Goal: Check status: Check status

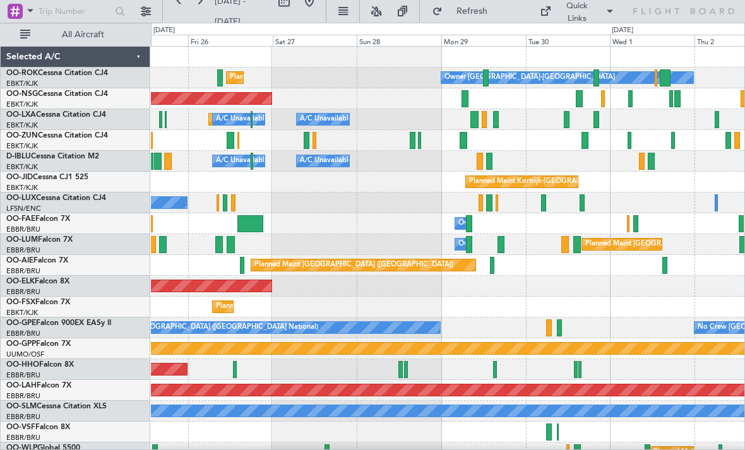
click at [468, 98] on div at bounding box center [465, 98] width 7 height 17
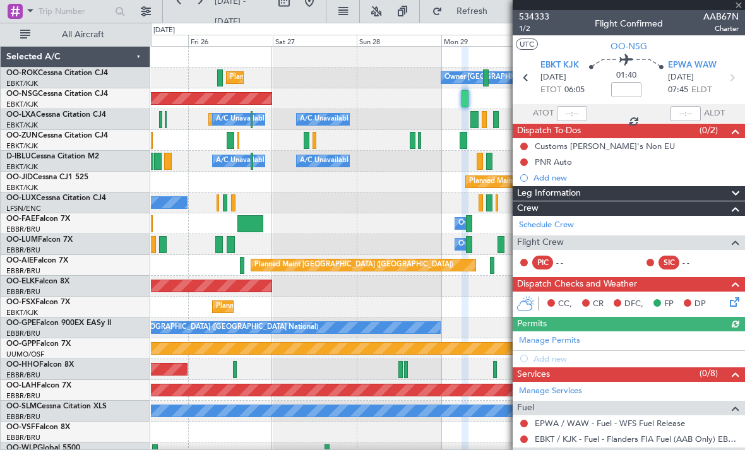
click at [739, 9] on div at bounding box center [629, 5] width 232 height 10
click at [741, 9] on span at bounding box center [738, 5] width 13 height 11
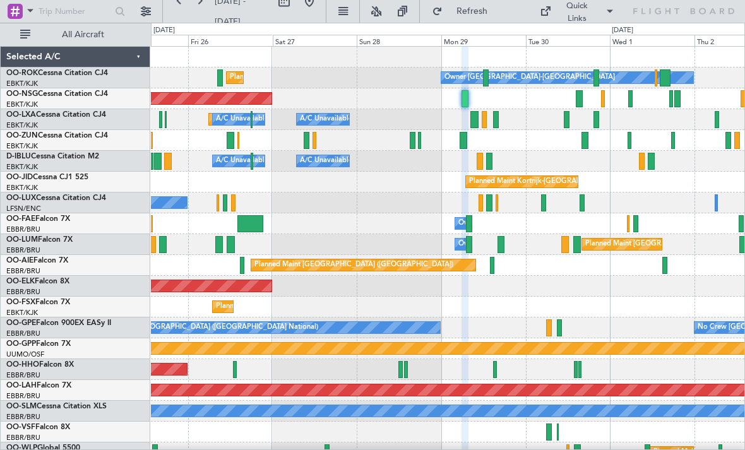
type input "0"
click at [579, 99] on div at bounding box center [579, 98] width 7 height 17
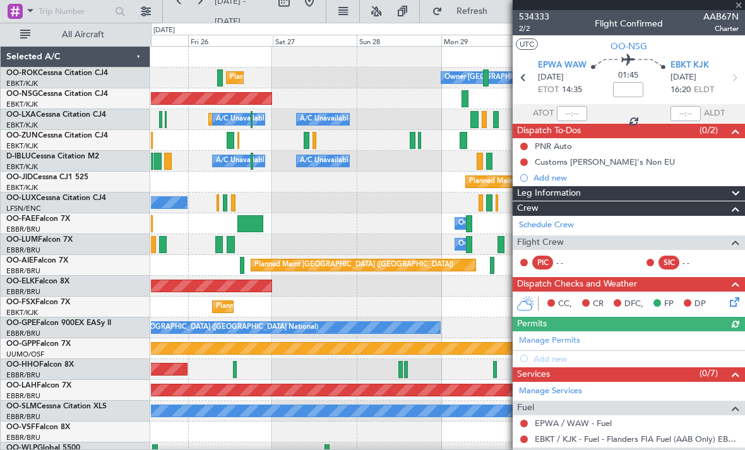
click at [738, 9] on div at bounding box center [629, 5] width 232 height 10
click at [737, 8] on span at bounding box center [738, 5] width 13 height 11
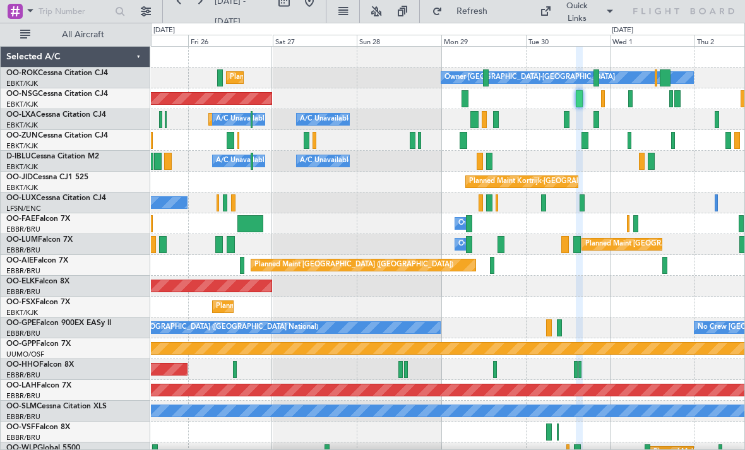
type input "0"
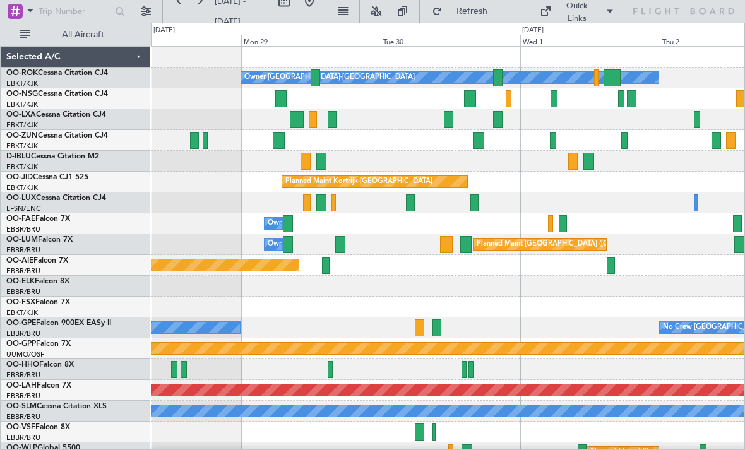
click at [560, 127] on div "A/C Unavailable" at bounding box center [447, 119] width 593 height 21
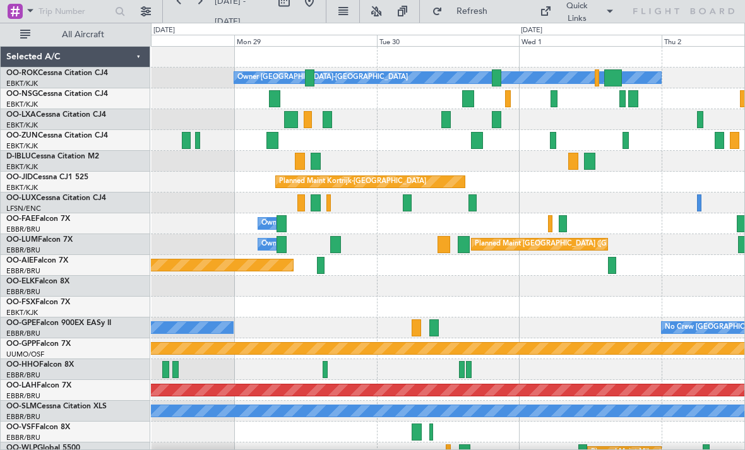
click at [497, 121] on div at bounding box center [496, 119] width 9 height 17
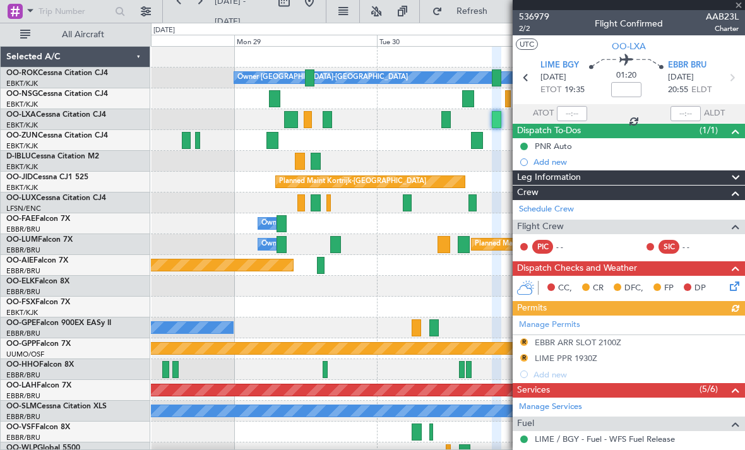
click at [740, 8] on div at bounding box center [629, 5] width 232 height 10
click at [742, 8] on span at bounding box center [738, 5] width 13 height 11
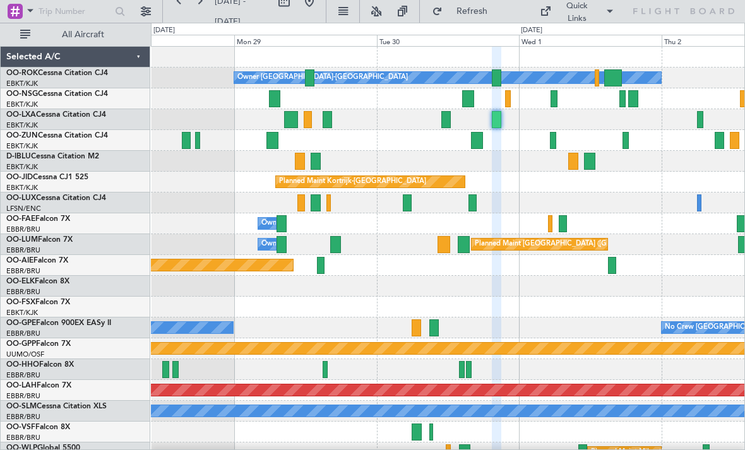
type input "0"
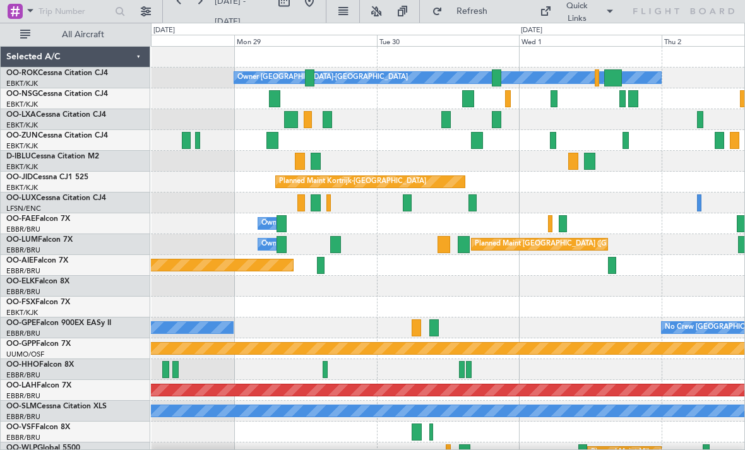
click at [553, 101] on div at bounding box center [554, 98] width 7 height 17
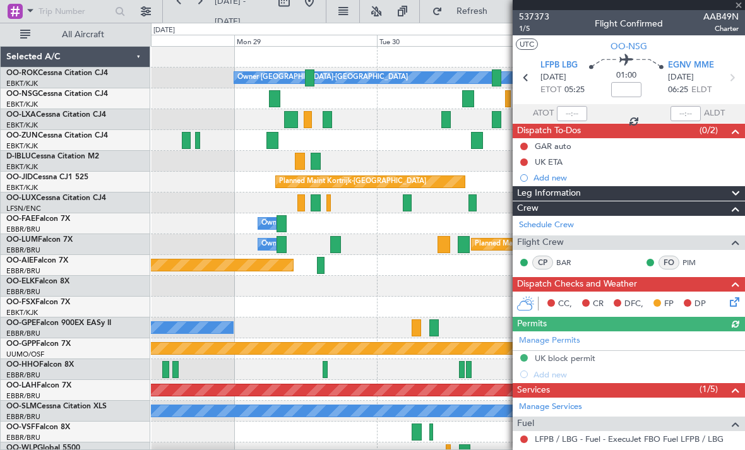
click at [738, 8] on div at bounding box center [629, 5] width 232 height 10
click at [737, 9] on span at bounding box center [738, 5] width 13 height 11
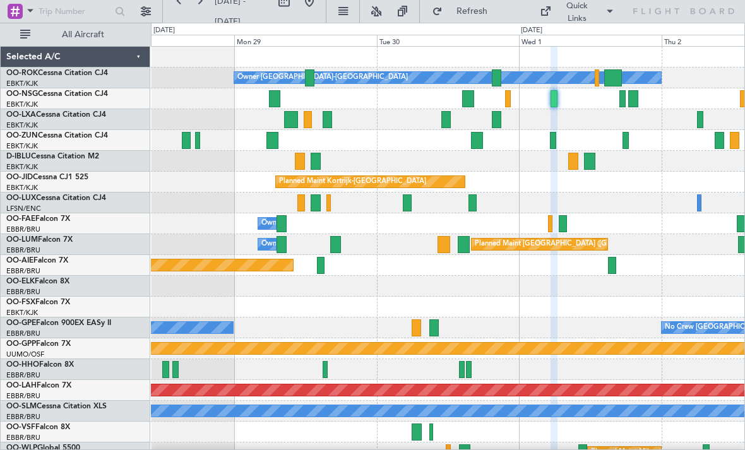
type input "0"
click at [638, 101] on div at bounding box center [447, 98] width 593 height 21
click at [635, 100] on div at bounding box center [632, 98] width 9 height 17
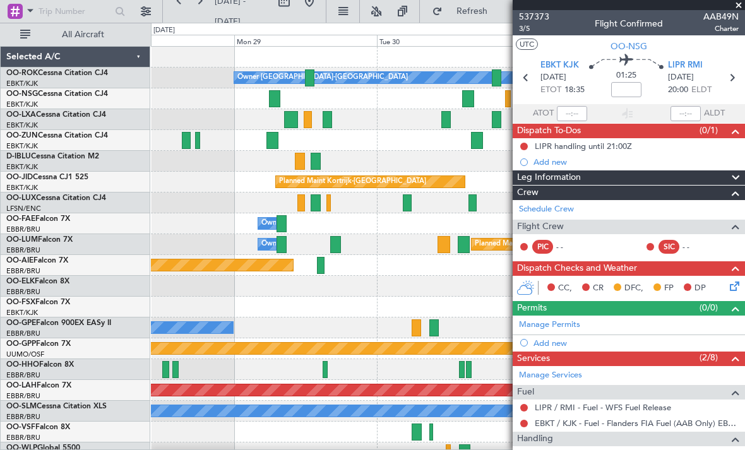
click at [738, 6] on span at bounding box center [738, 5] width 13 height 11
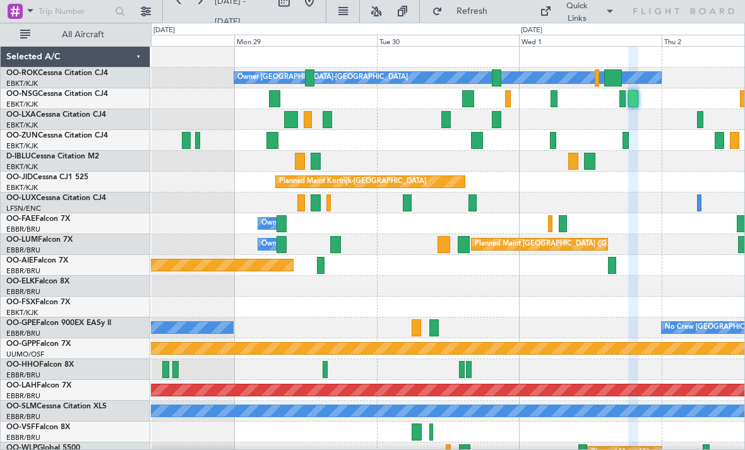
type input "0"
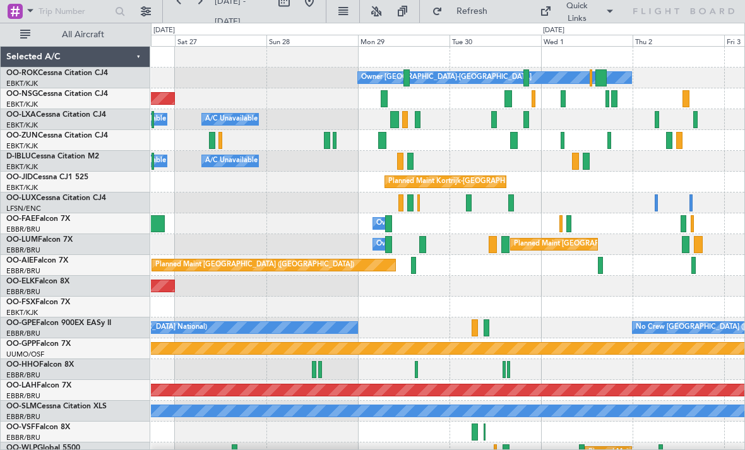
click at [385, 98] on div at bounding box center [385, 98] width 8 height 17
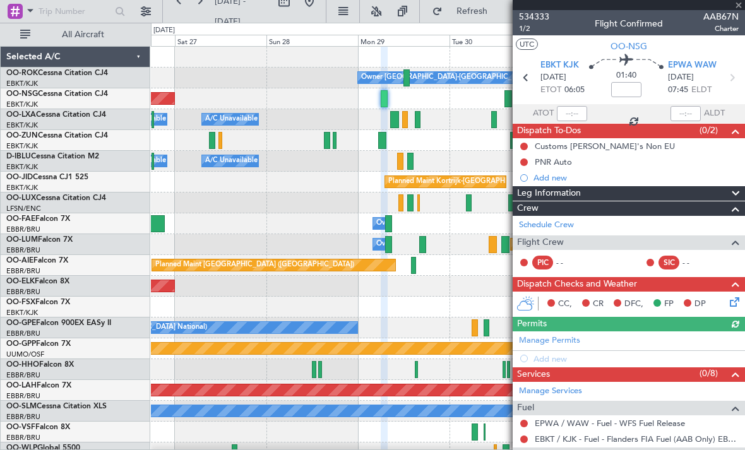
click at [741, 12] on div "534333 1/2 Flight Confirmed AAB67N Charter" at bounding box center [629, 22] width 232 height 25
click at [739, 11] on div "534333 1/2 Flight Confirmed AAB67N Charter" at bounding box center [629, 22] width 232 height 25
click at [741, 9] on span at bounding box center [738, 5] width 13 height 11
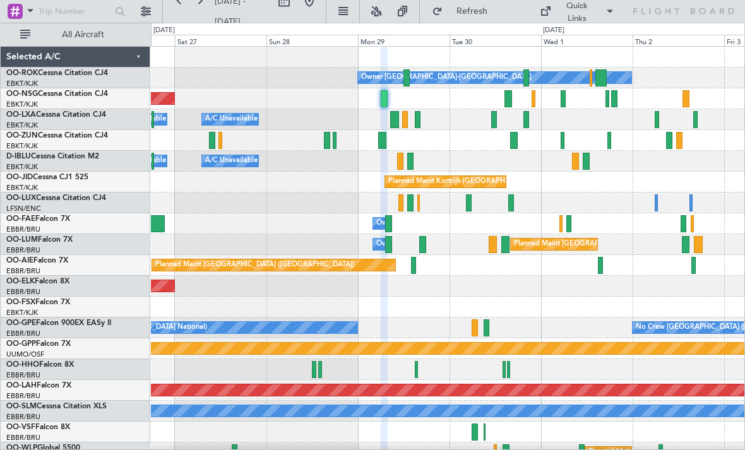
type input "0"
click at [511, 101] on div at bounding box center [508, 98] width 8 height 17
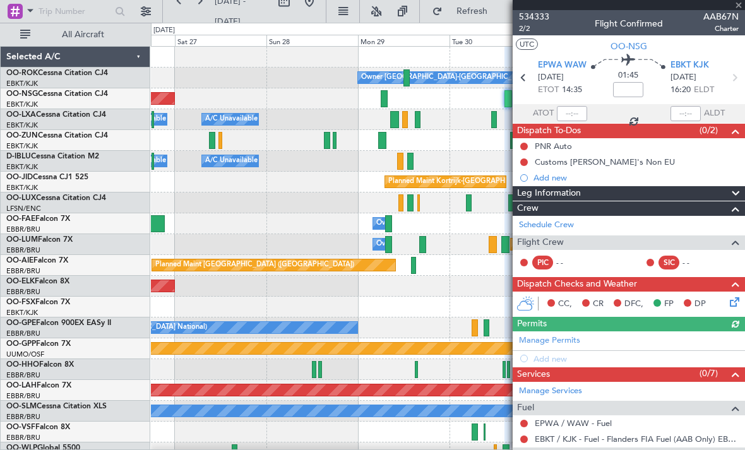
click at [738, 9] on div at bounding box center [629, 5] width 232 height 10
click at [737, 9] on span at bounding box center [738, 5] width 13 height 11
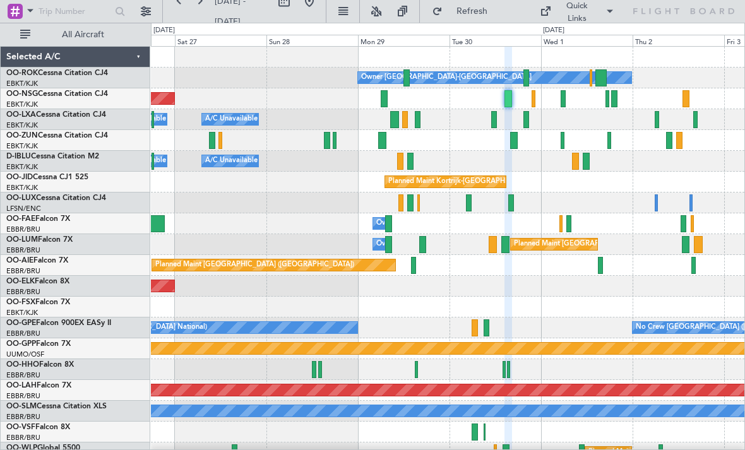
type input "0"
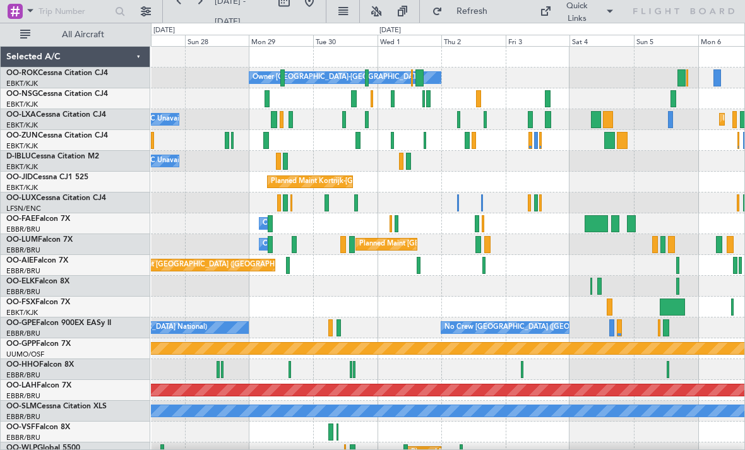
click at [268, 100] on div at bounding box center [267, 98] width 5 height 17
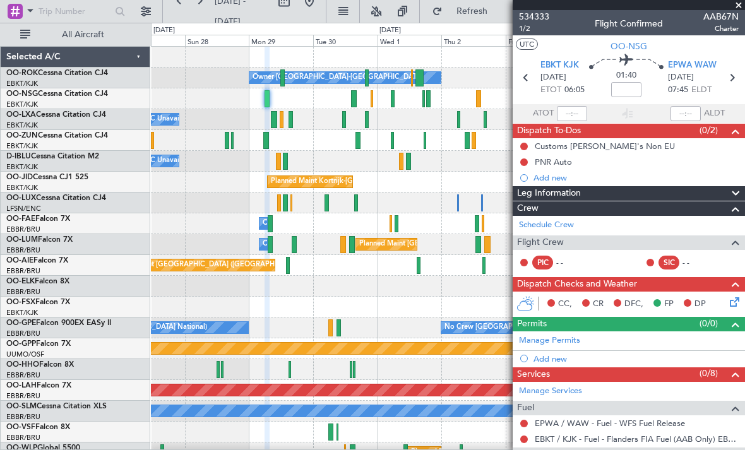
click at [738, 8] on span at bounding box center [738, 5] width 13 height 11
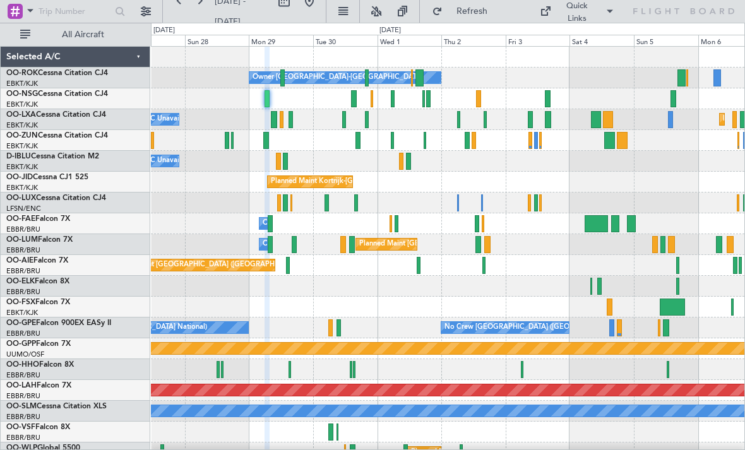
type input "0"
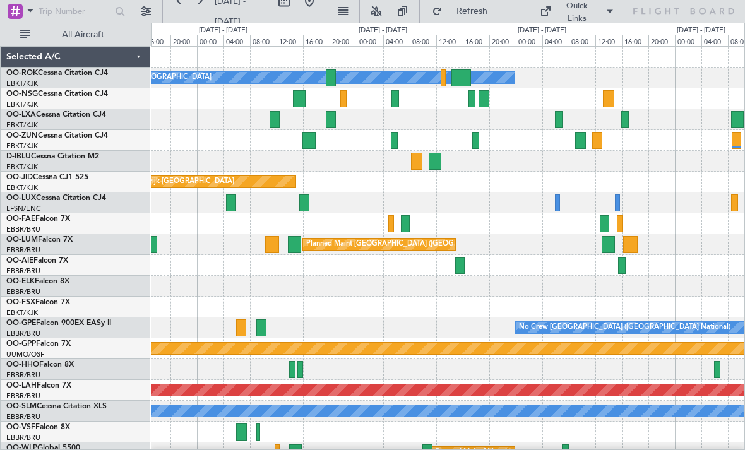
click at [301, 102] on div at bounding box center [299, 98] width 13 height 17
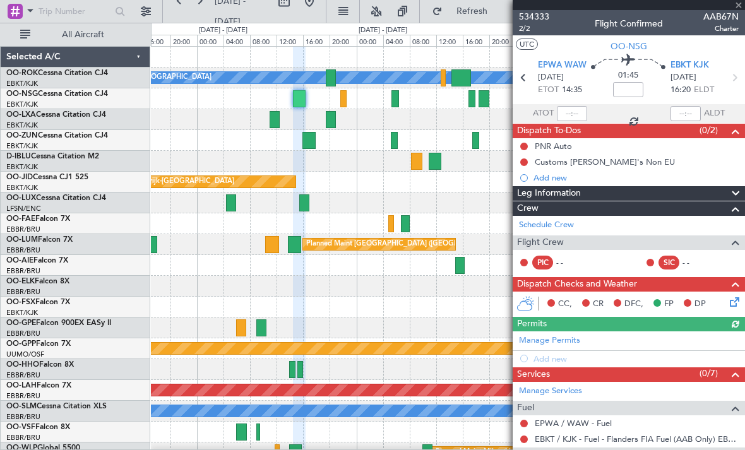
click at [739, 11] on div "534333 2/2 Flight Confirmed AAB67N Charter" at bounding box center [629, 22] width 232 height 25
click at [737, 9] on span at bounding box center [738, 5] width 13 height 11
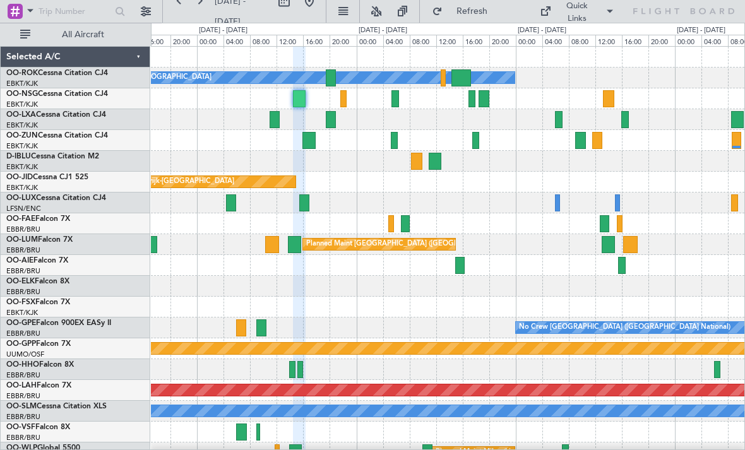
type input "0"
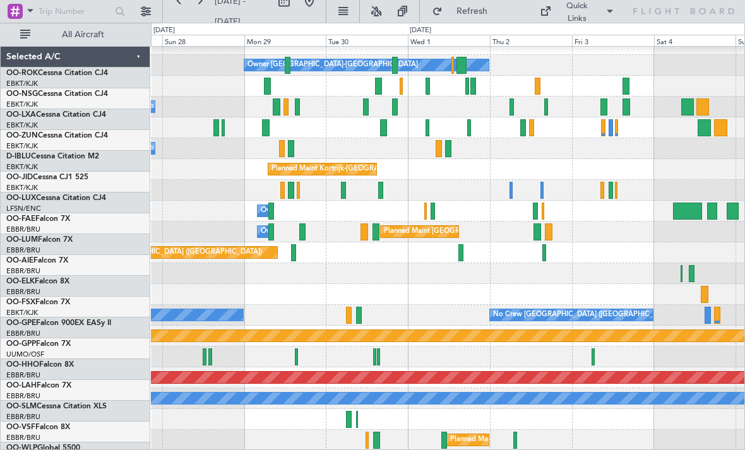
scroll to position [13, 0]
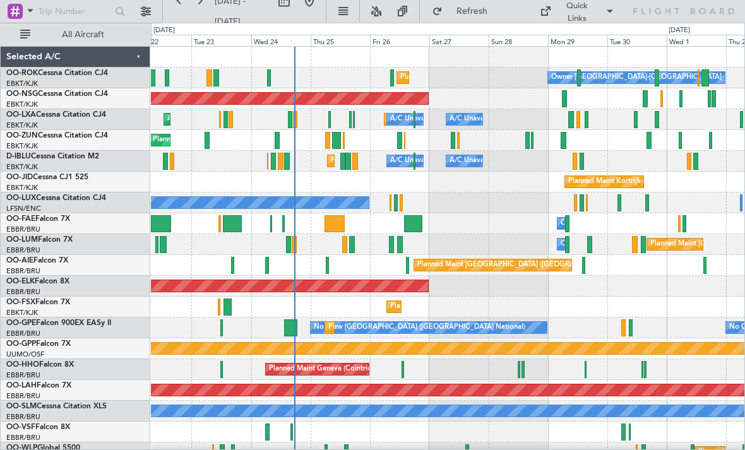
click at [563, 98] on div at bounding box center [564, 98] width 5 height 17
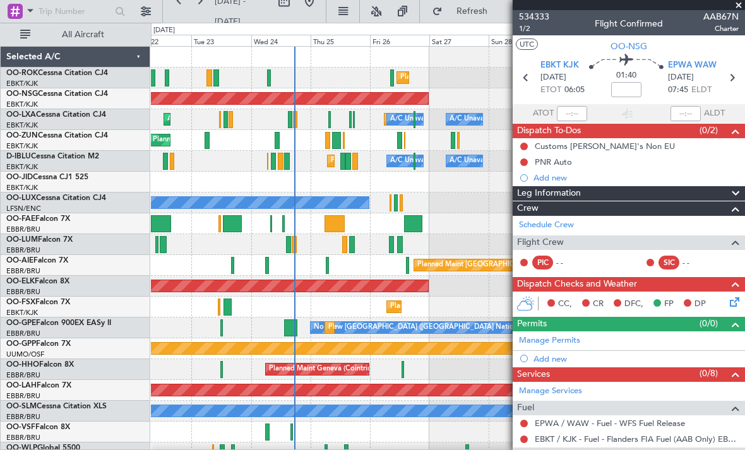
click at [736, 8] on span at bounding box center [738, 5] width 13 height 11
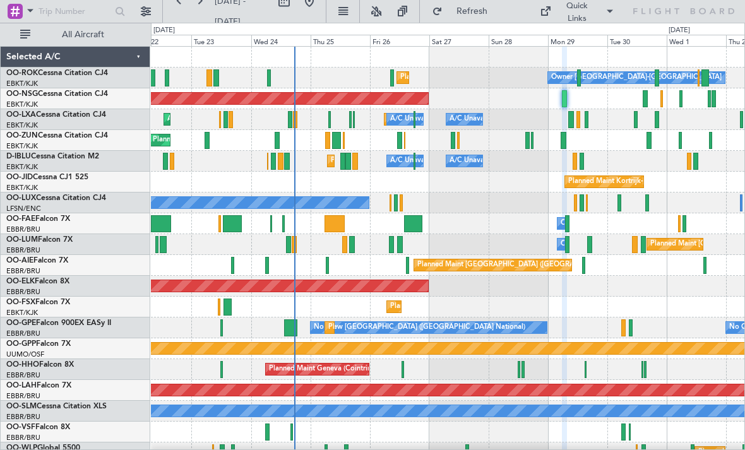
type input "0"
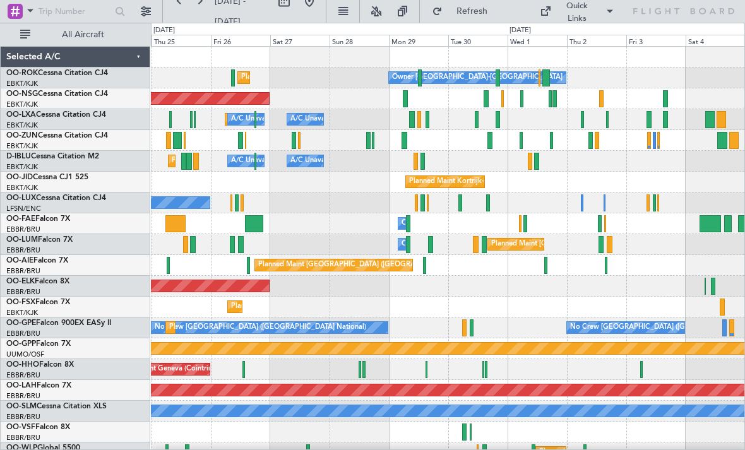
click at [405, 104] on div at bounding box center [405, 98] width 5 height 17
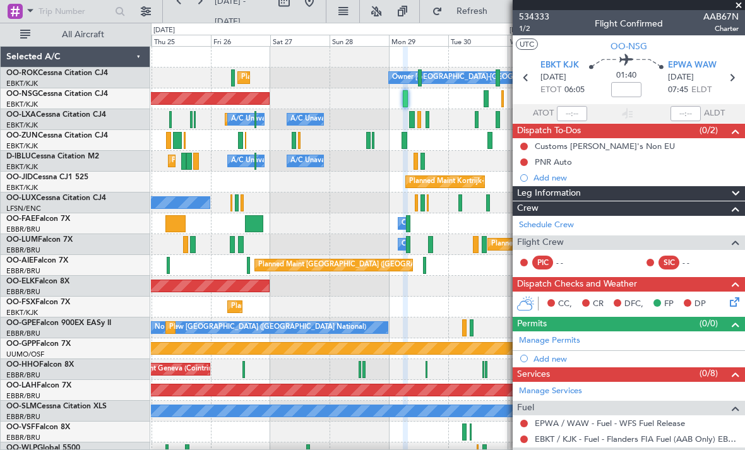
click at [738, 8] on span at bounding box center [738, 5] width 13 height 11
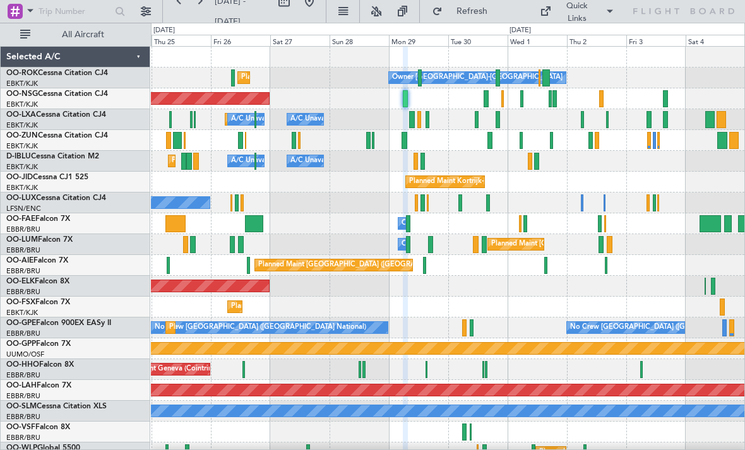
type input "0"
click at [499, 121] on div at bounding box center [498, 119] width 4 height 17
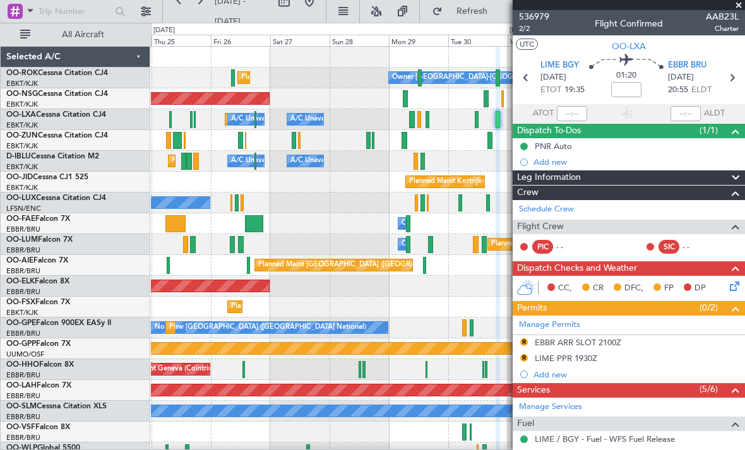
click at [740, 7] on span at bounding box center [738, 5] width 13 height 11
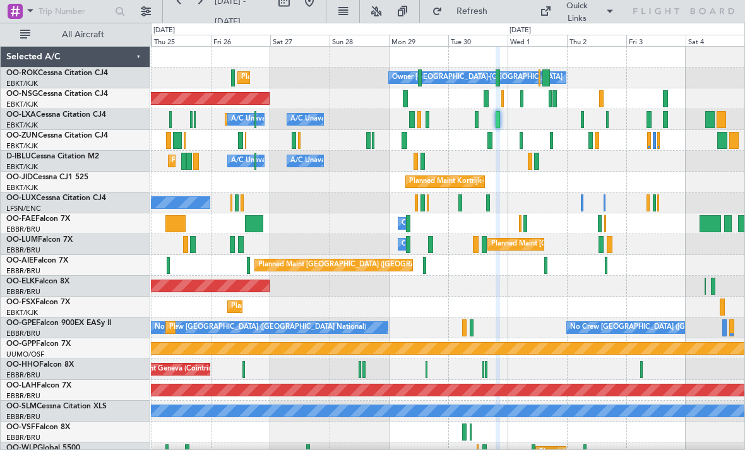
type input "0"
click at [475, 121] on div at bounding box center [477, 119] width 4 height 17
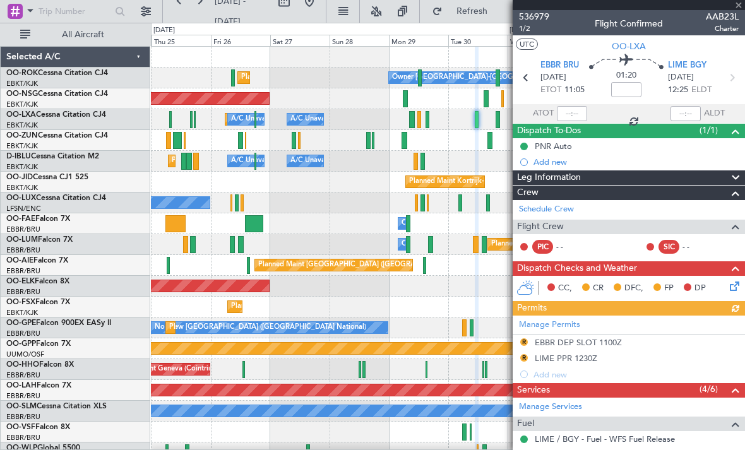
click at [739, 8] on div at bounding box center [629, 5] width 232 height 10
click at [737, 6] on span at bounding box center [738, 5] width 13 height 11
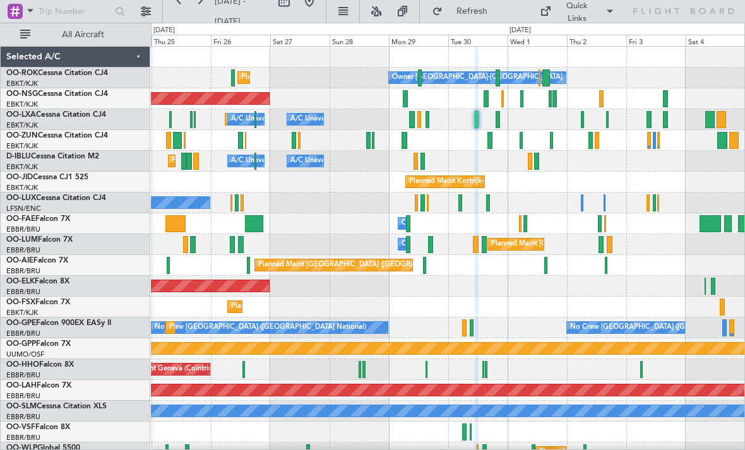
type input "0"
click at [412, 122] on div at bounding box center [412, 119] width 6 height 17
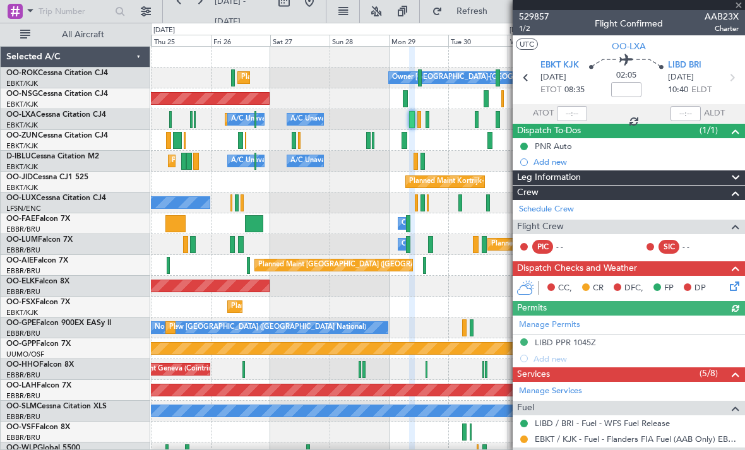
click at [740, 8] on div at bounding box center [629, 5] width 232 height 10
click at [741, 9] on span at bounding box center [738, 5] width 13 height 11
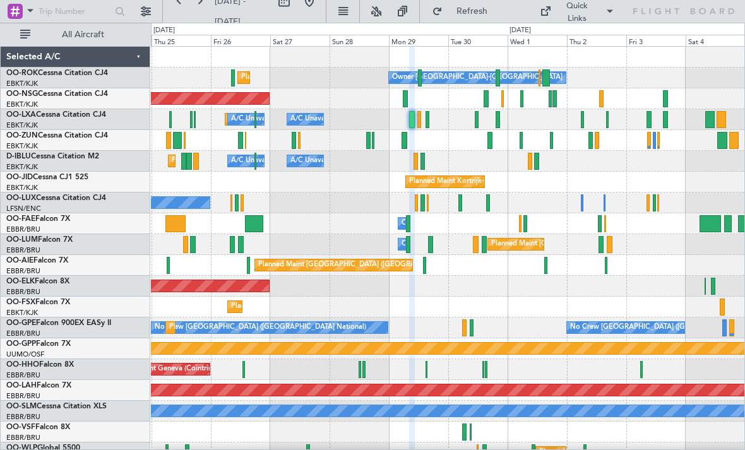
type input "0"
click at [407, 98] on div at bounding box center [405, 98] width 5 height 17
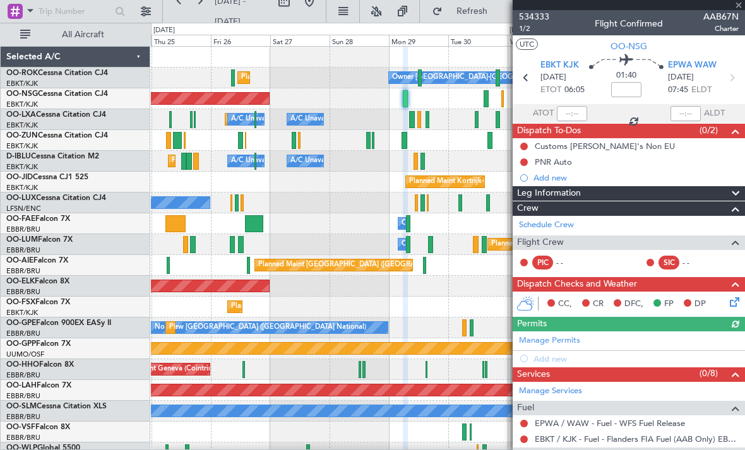
click at [739, 10] on div "534333 1/2 Flight Confirmed AAB67N Charter" at bounding box center [629, 22] width 232 height 25
click at [739, 8] on span at bounding box center [738, 5] width 13 height 11
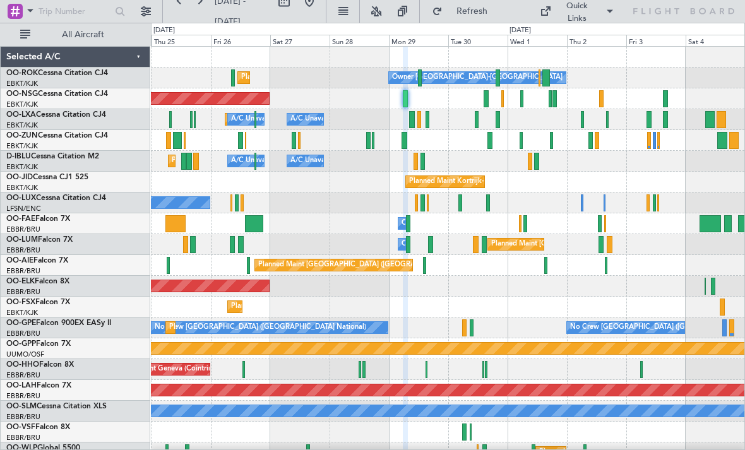
type input "0"
